Goal: Information Seeking & Learning: Check status

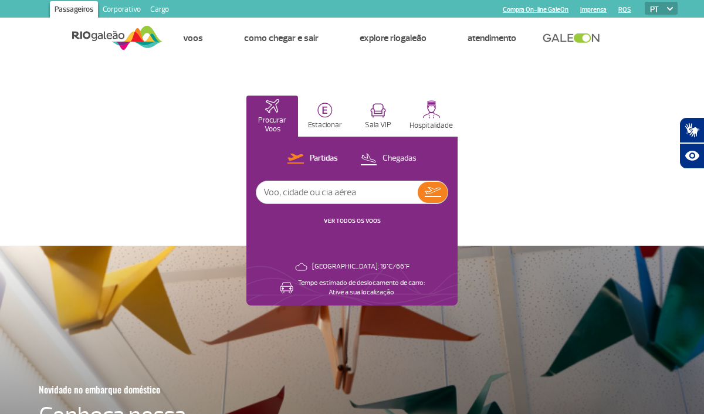
click at [390, 164] on button "Chegadas" at bounding box center [388, 158] width 63 height 15
click at [325, 162] on p "Partidas" at bounding box center [323, 158] width 28 height 11
click at [368, 219] on link "VER TODOS OS VOOS" at bounding box center [352, 221] width 57 height 8
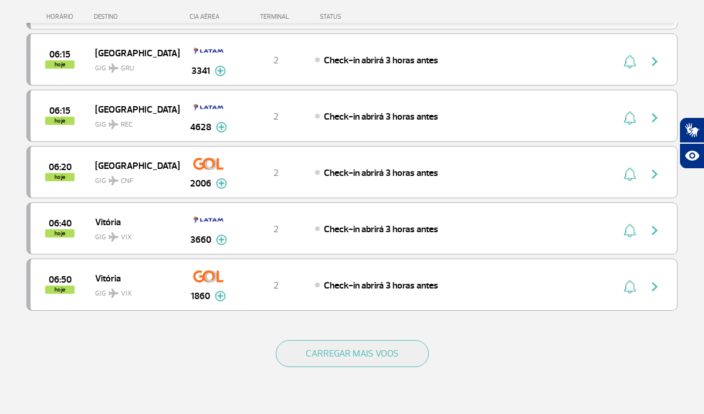
scroll to position [1045, 0]
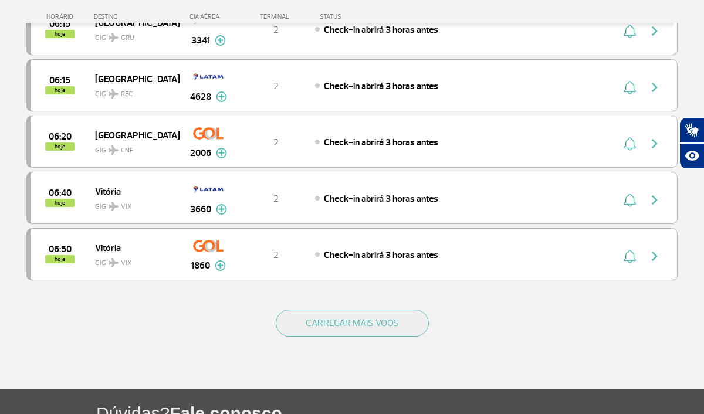
click at [295, 326] on button "CARREGAR MAIS VOOS" at bounding box center [352, 323] width 153 height 27
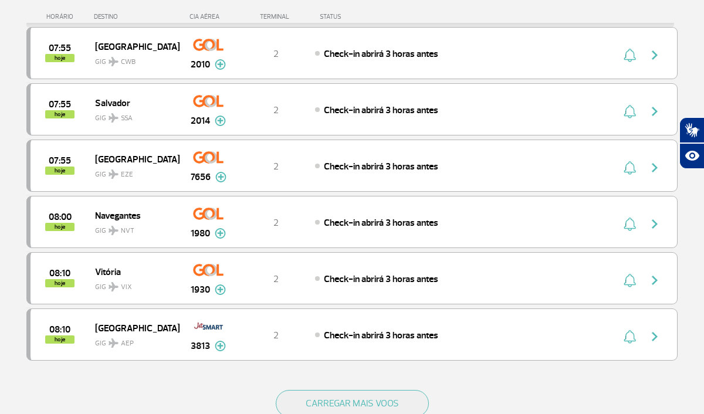
scroll to position [2091, 0]
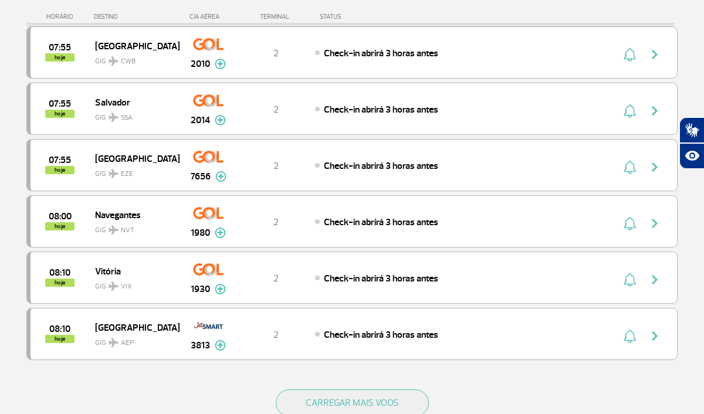
click at [308, 413] on button "CARREGAR MAIS VOOS" at bounding box center [352, 402] width 153 height 27
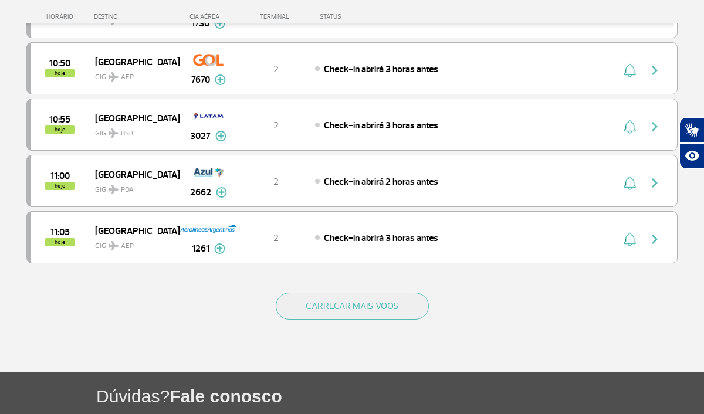
scroll to position [3297, 0]
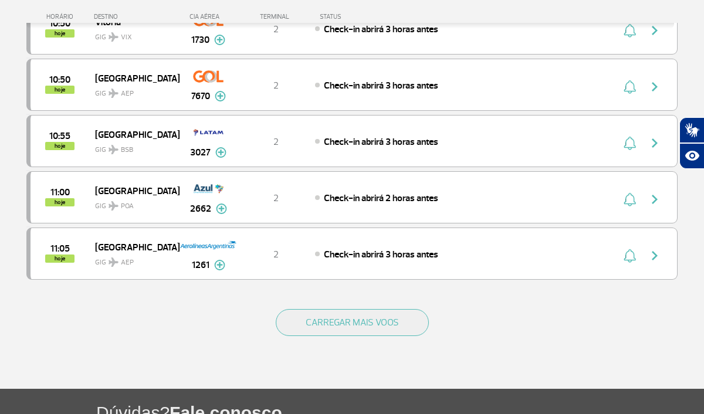
click at [316, 318] on button "CARREGAR MAIS VOOS" at bounding box center [352, 322] width 153 height 27
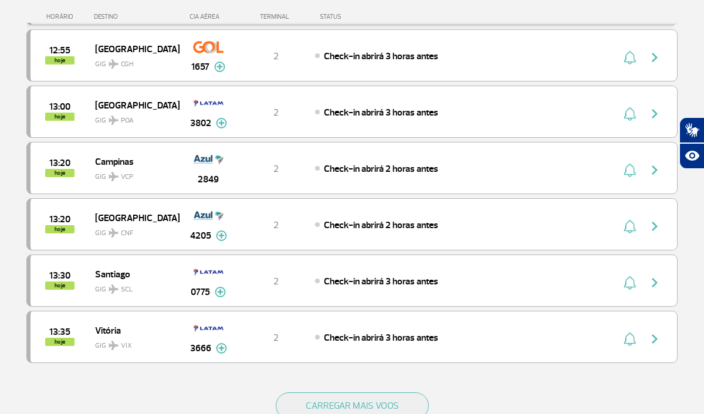
scroll to position [4368, 0]
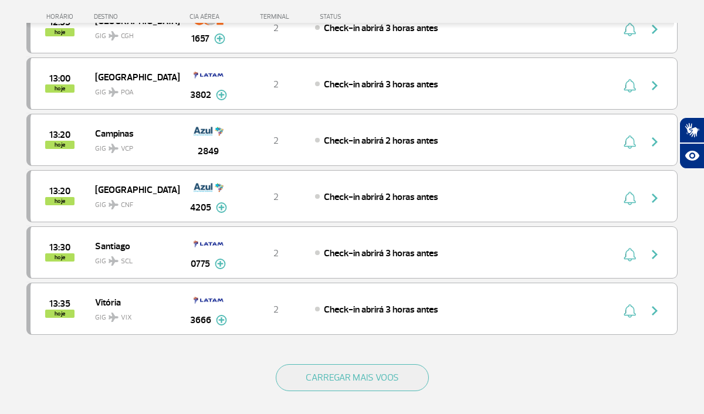
click at [308, 389] on button "CARREGAR MAIS VOOS" at bounding box center [352, 377] width 153 height 27
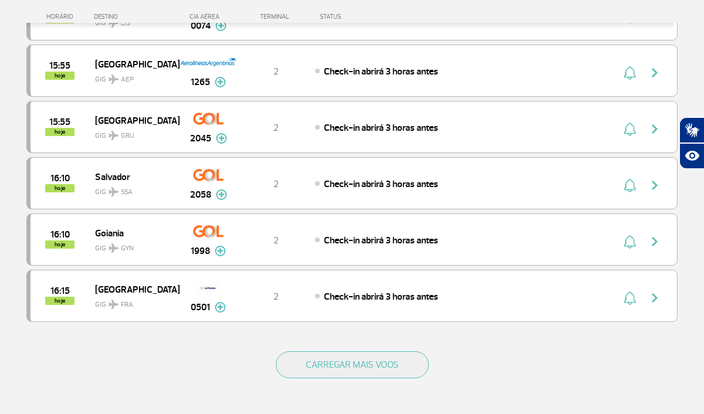
scroll to position [5498, 0]
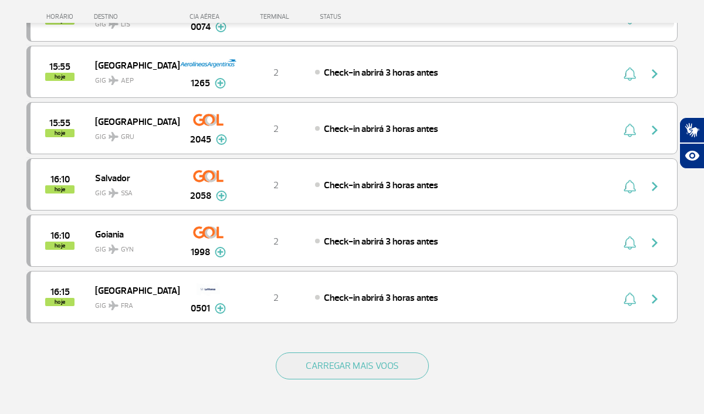
click at [307, 369] on button "CARREGAR MAIS VOOS" at bounding box center [352, 365] width 153 height 27
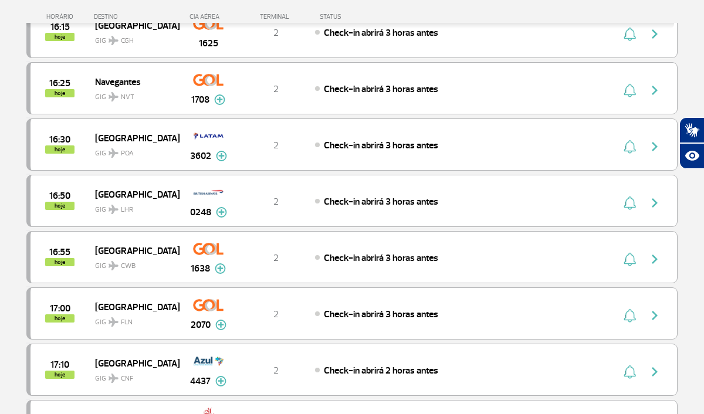
scroll to position [5814, 0]
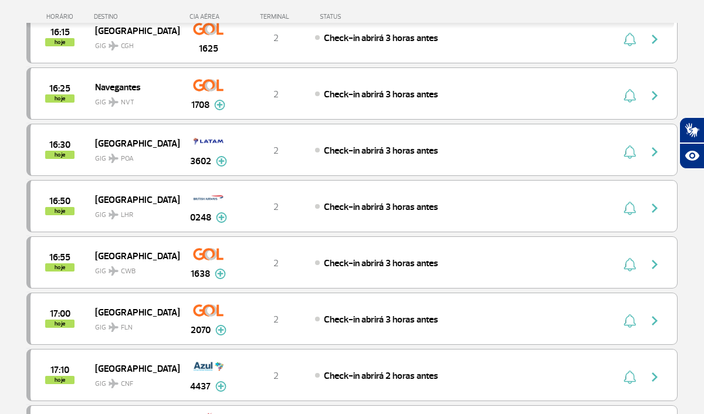
click at [221, 221] on img at bounding box center [221, 217] width 11 height 11
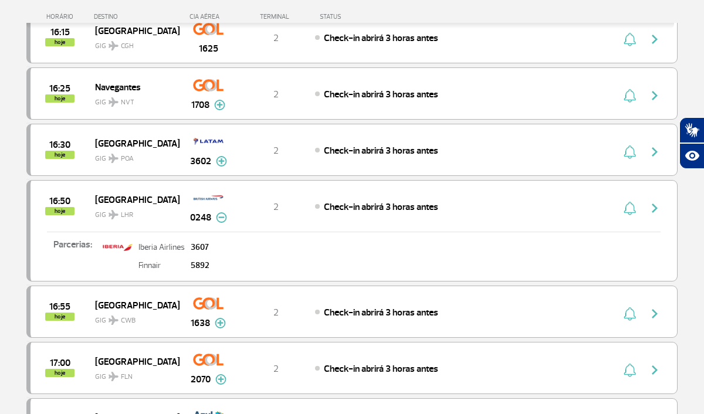
click at [219, 217] on img at bounding box center [221, 217] width 11 height 11
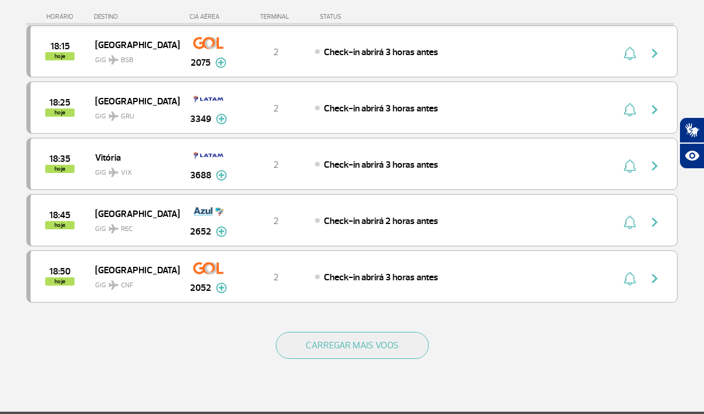
scroll to position [6660, 0]
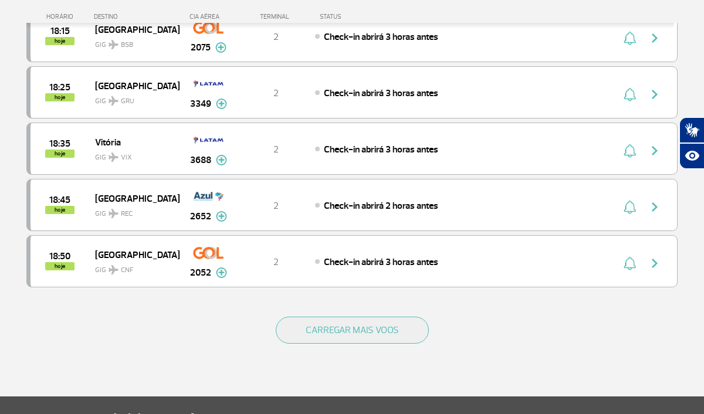
click at [302, 330] on button "CARREGAR MAIS VOOS" at bounding box center [352, 330] width 153 height 27
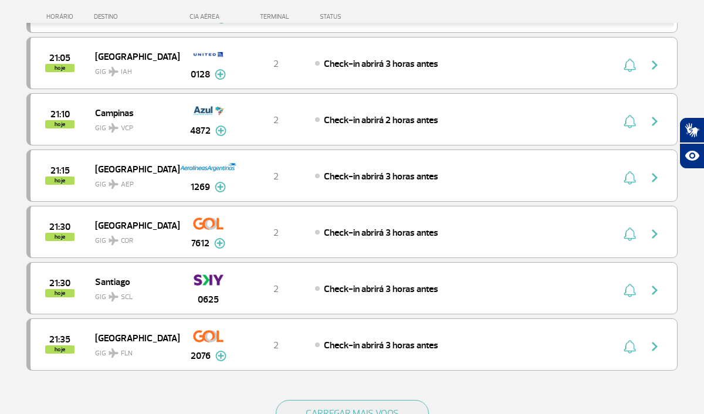
scroll to position [7761, 0]
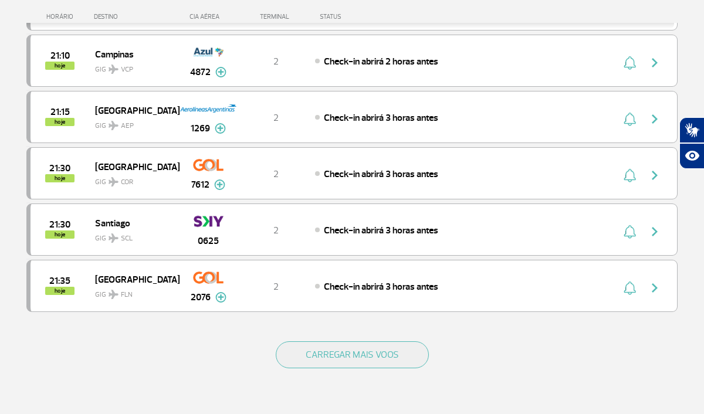
click at [388, 352] on button "CARREGAR MAIS VOOS" at bounding box center [352, 354] width 153 height 27
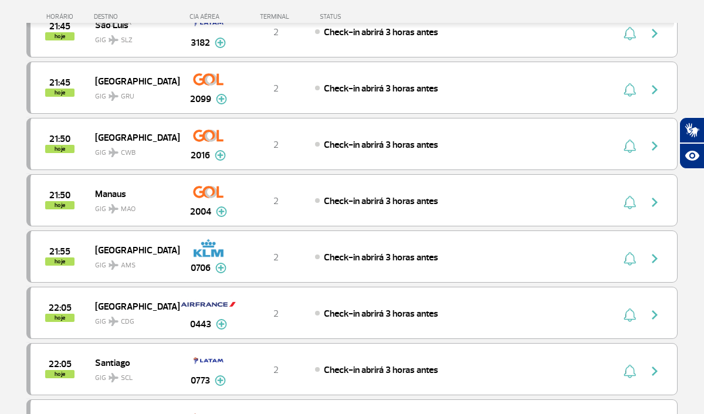
scroll to position [8327, 0]
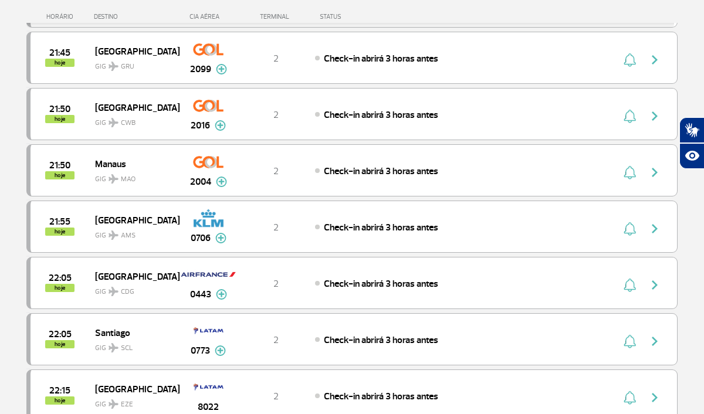
click at [215, 243] on img at bounding box center [220, 238] width 11 height 11
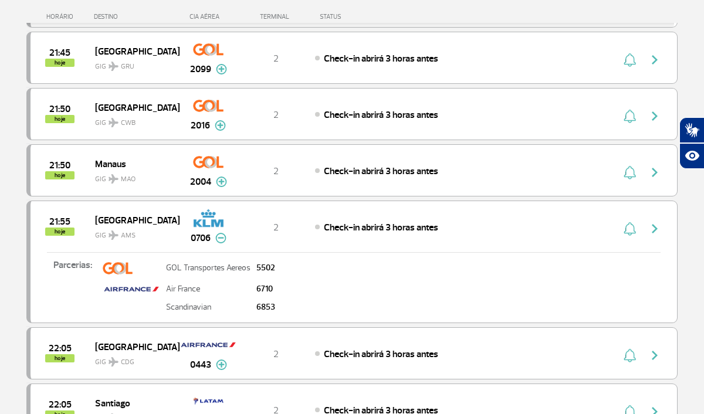
click at [215, 243] on button at bounding box center [220, 238] width 11 height 14
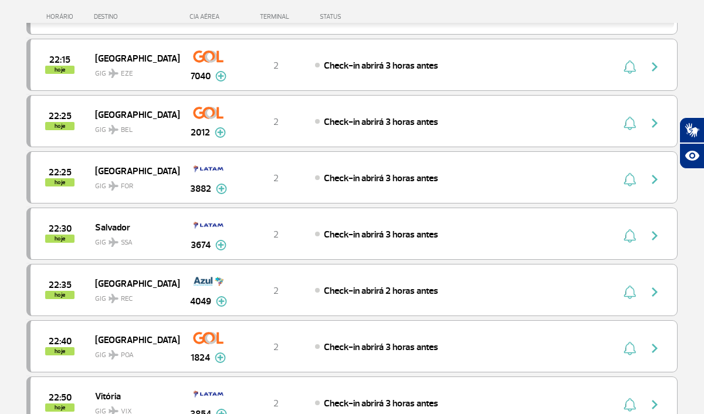
scroll to position [8841, 0]
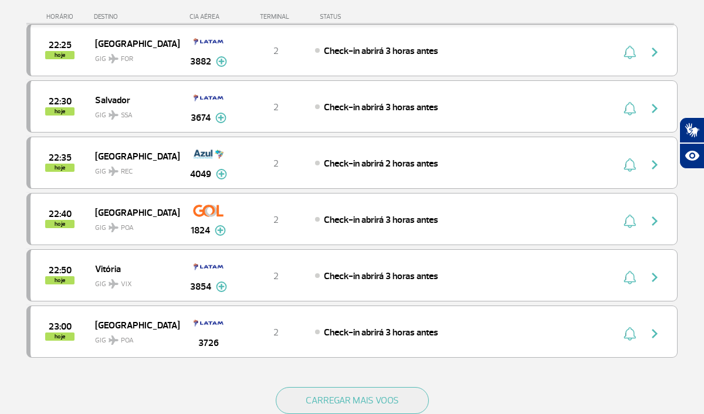
click at [301, 405] on button "CARREGAR MAIS VOOS" at bounding box center [352, 400] width 153 height 27
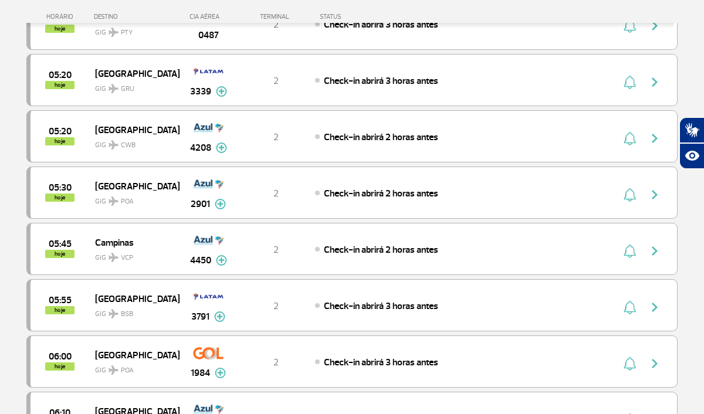
scroll to position [0, 0]
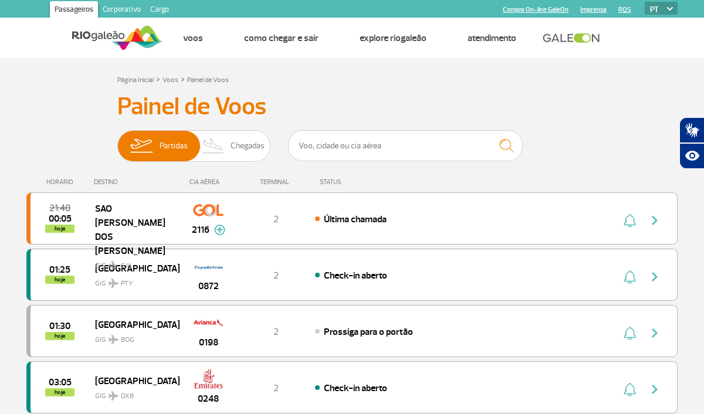
click at [104, 185] on div "DESTINO" at bounding box center [137, 182] width 86 height 8
click at [62, 173] on div "HORÁRIO DESTINO CIA AÉREA TERMINAL STATUS" at bounding box center [351, 176] width 651 height 23
